Goal: Transaction & Acquisition: Subscribe to service/newsletter

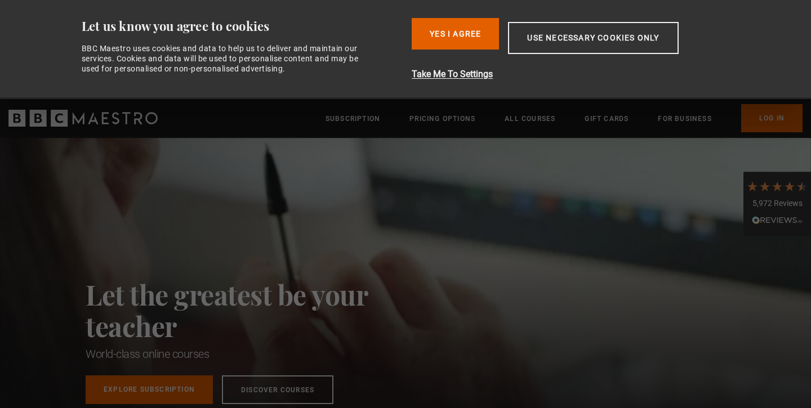
click at [760, 47] on div "Consent Details [#IABV2SETTINGS#] About Let us know you agree to cookies BBC Ma…" at bounding box center [405, 49] width 709 height 99
click at [278, 392] on div "Sign up to get free learning inspiration every month and 10% off your first ord…" at bounding box center [406, 384] width 640 height 29
click at [452, 31] on button "Yes I Agree" at bounding box center [455, 34] width 87 height 32
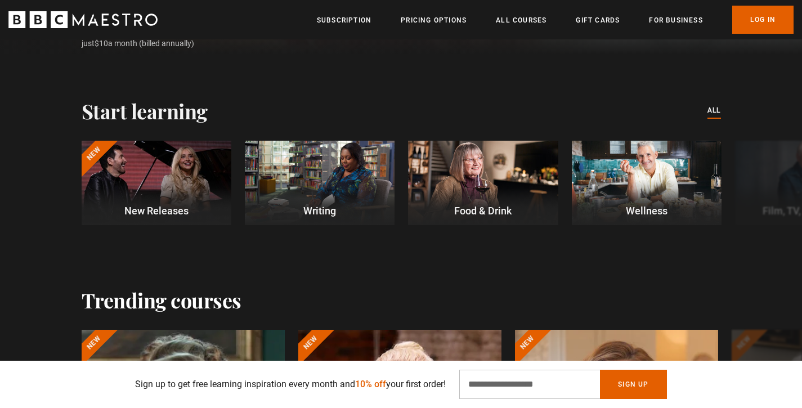
scroll to position [305, 0]
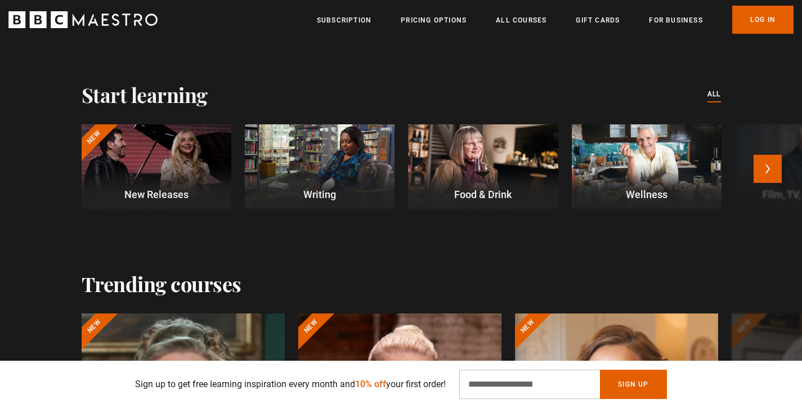
click at [177, 144] on div at bounding box center [157, 166] width 150 height 84
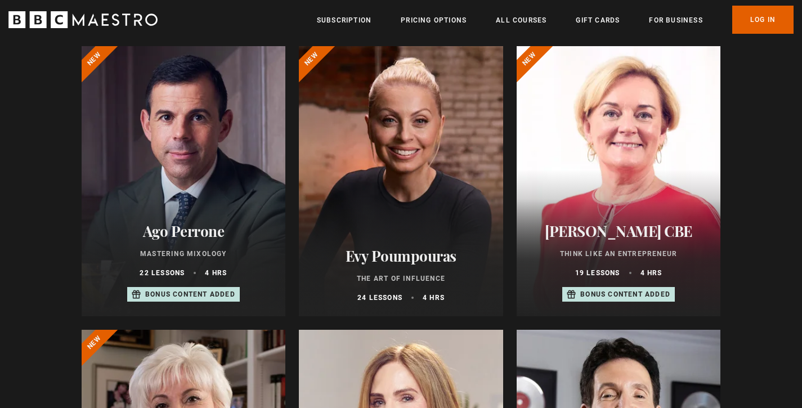
scroll to position [423, 0]
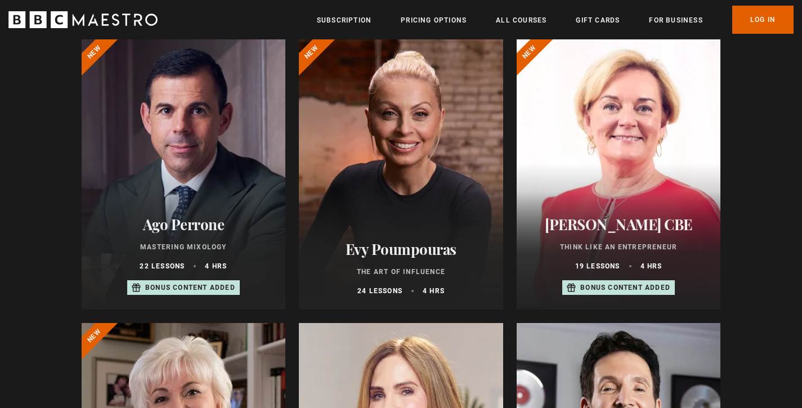
click at [418, 160] on div at bounding box center [401, 174] width 204 height 270
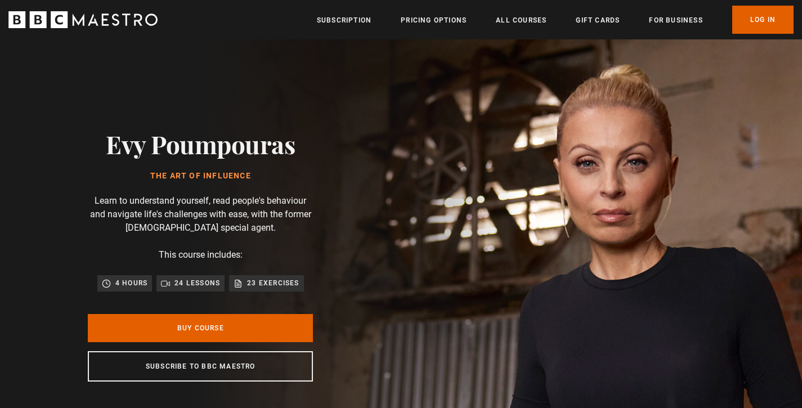
scroll to position [0, 148]
click at [339, 15] on link "Subscription" at bounding box center [344, 20] width 55 height 11
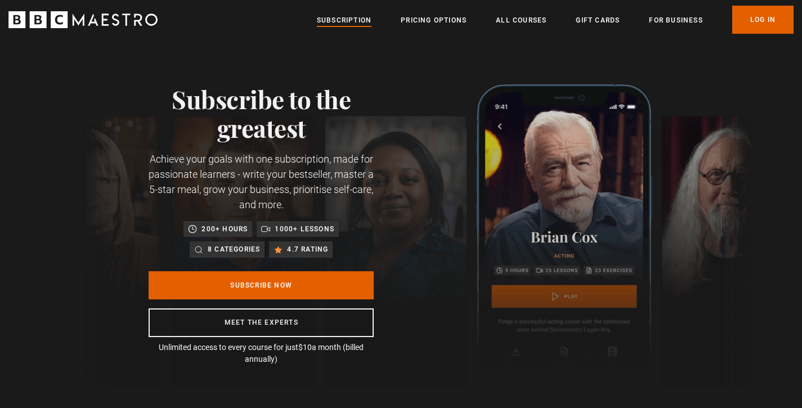
scroll to position [0, 148]
